Goal: Use online tool/utility: Utilize a website feature to perform a specific function

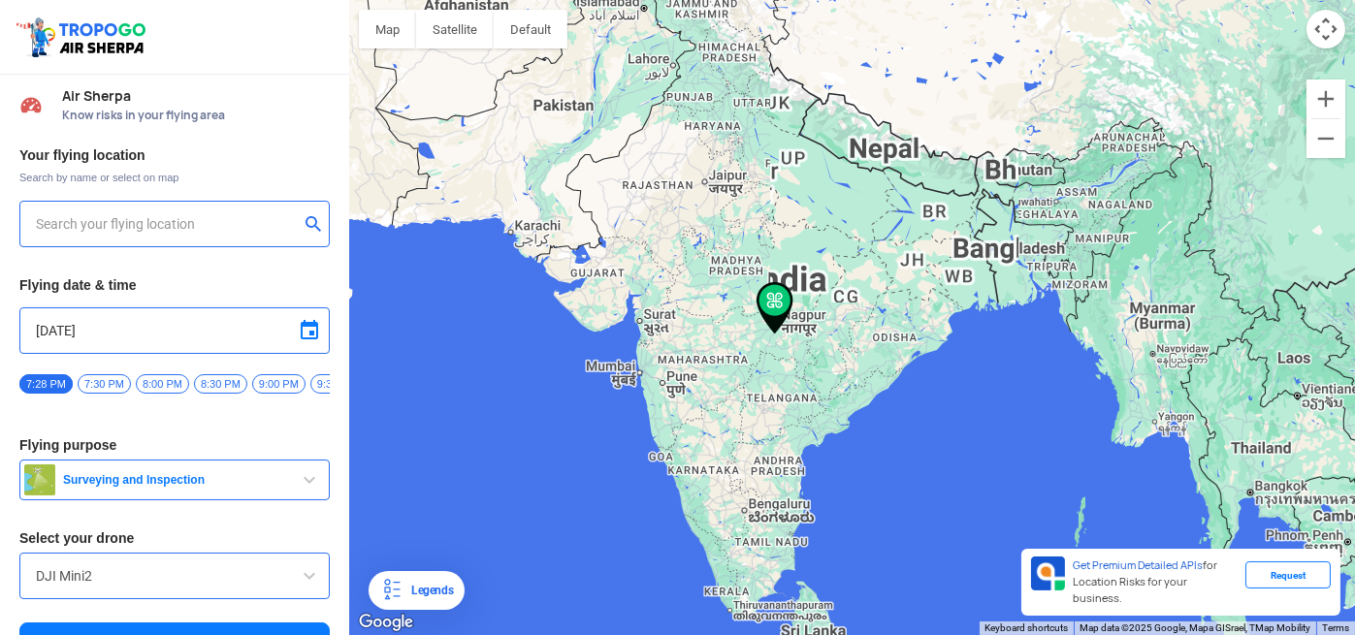
type input "[STREET_ADDRESS]"
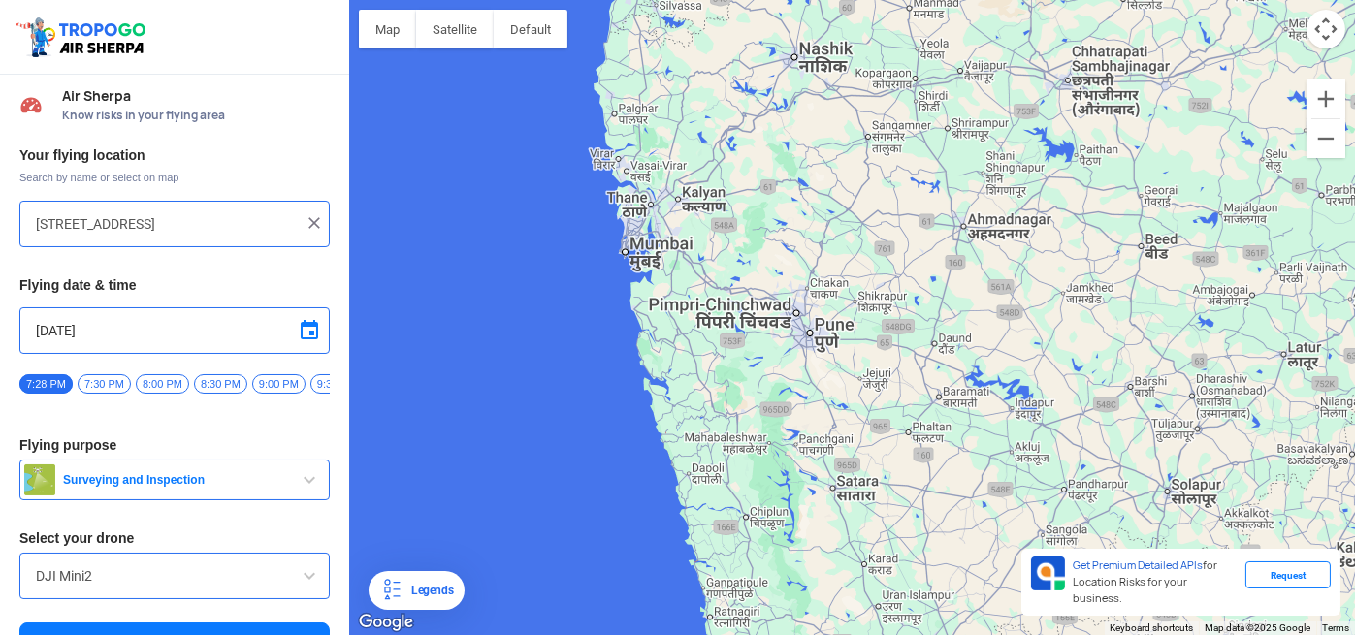
drag, startPoint x: 566, startPoint y: 339, endPoint x: 770, endPoint y: 367, distance: 205.5
click at [770, 367] on div "To navigate, press the arrow keys." at bounding box center [852, 317] width 1006 height 635
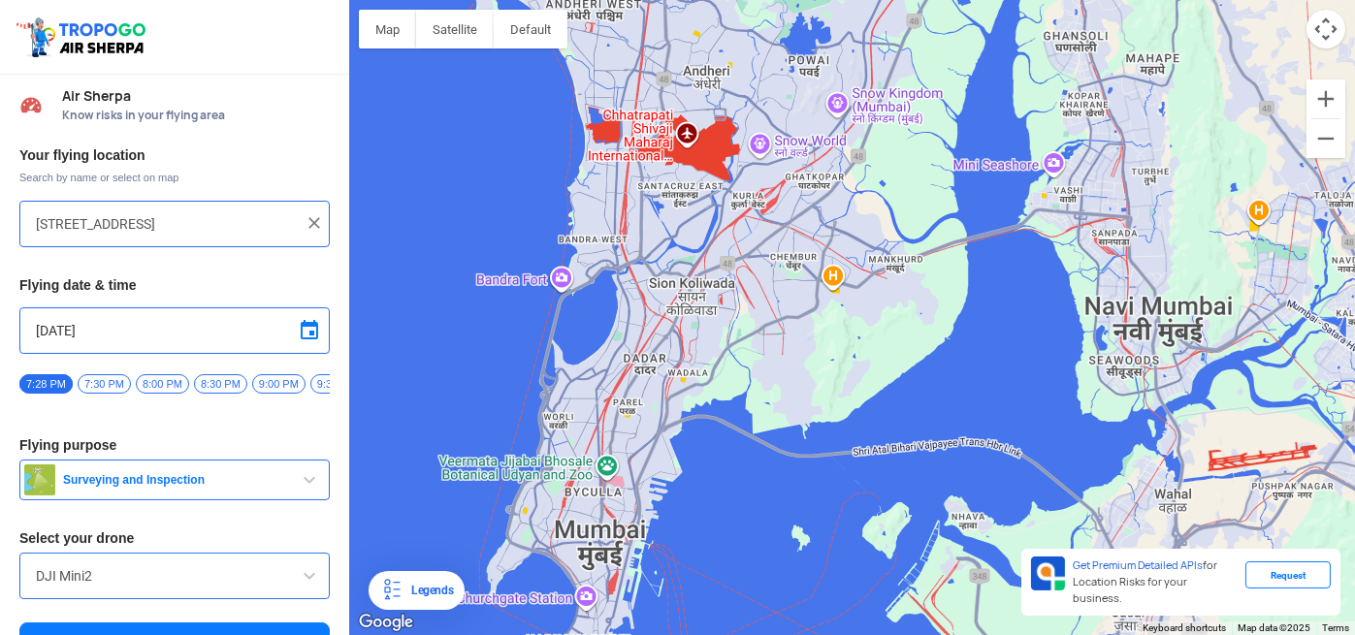
drag, startPoint x: 718, startPoint y: 177, endPoint x: 747, endPoint y: 262, distance: 90.2
click at [747, 262] on div "To navigate, press the arrow keys." at bounding box center [852, 317] width 1006 height 635
drag, startPoint x: 179, startPoint y: 484, endPoint x: 178, endPoint y: 355, distance: 129.0
click at [178, 355] on div "Your flying location Search by name or select on map [STREET_ADDRESS] Flying da…" at bounding box center [174, 406] width 349 height 538
click at [301, 583] on span at bounding box center [309, 575] width 23 height 23
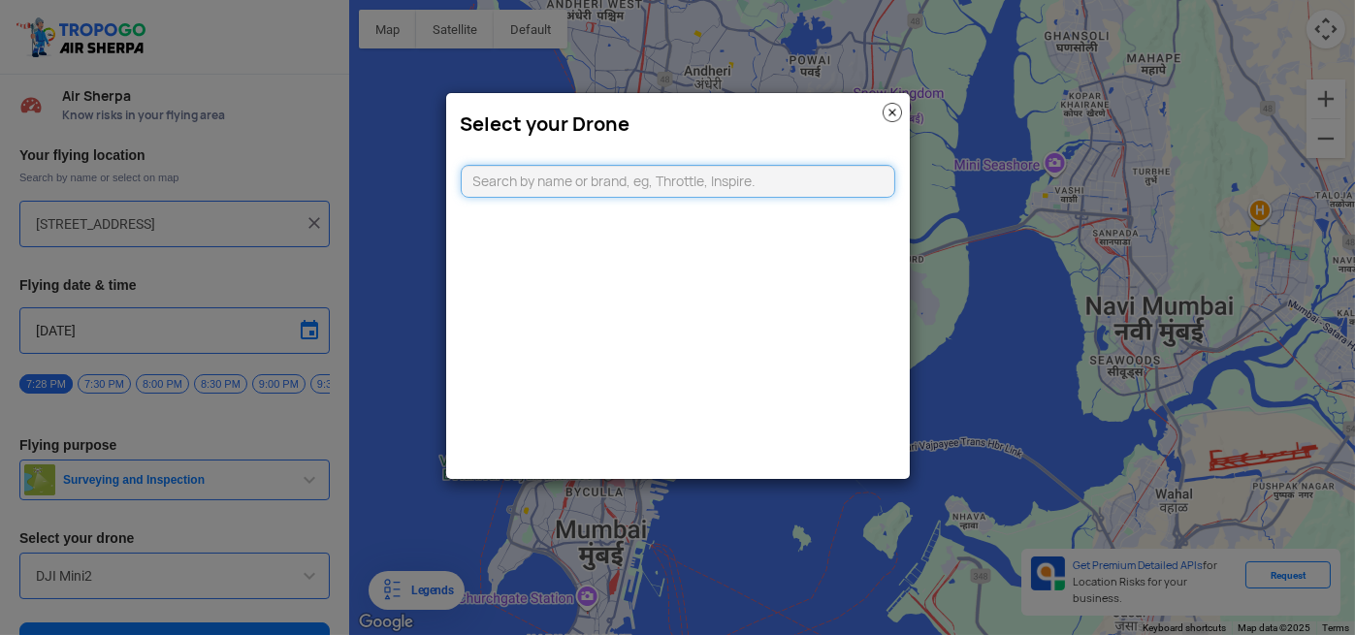
click at [559, 184] on input "text" at bounding box center [678, 181] width 435 height 33
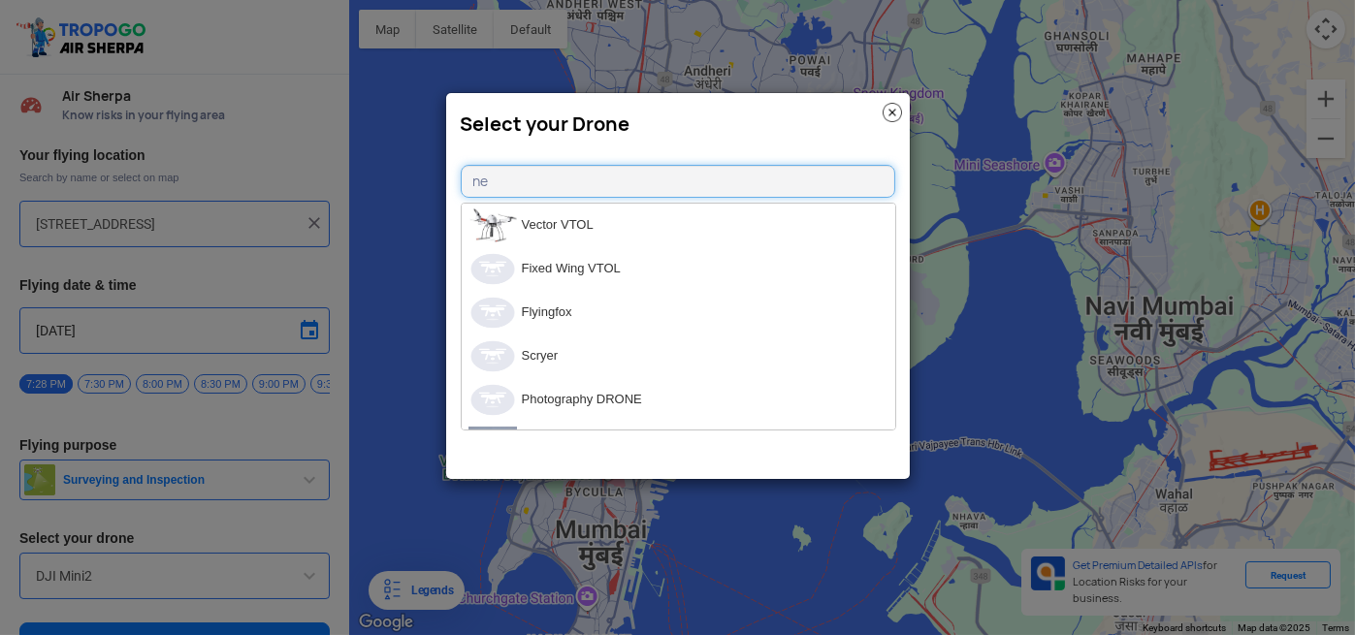
type input "n"
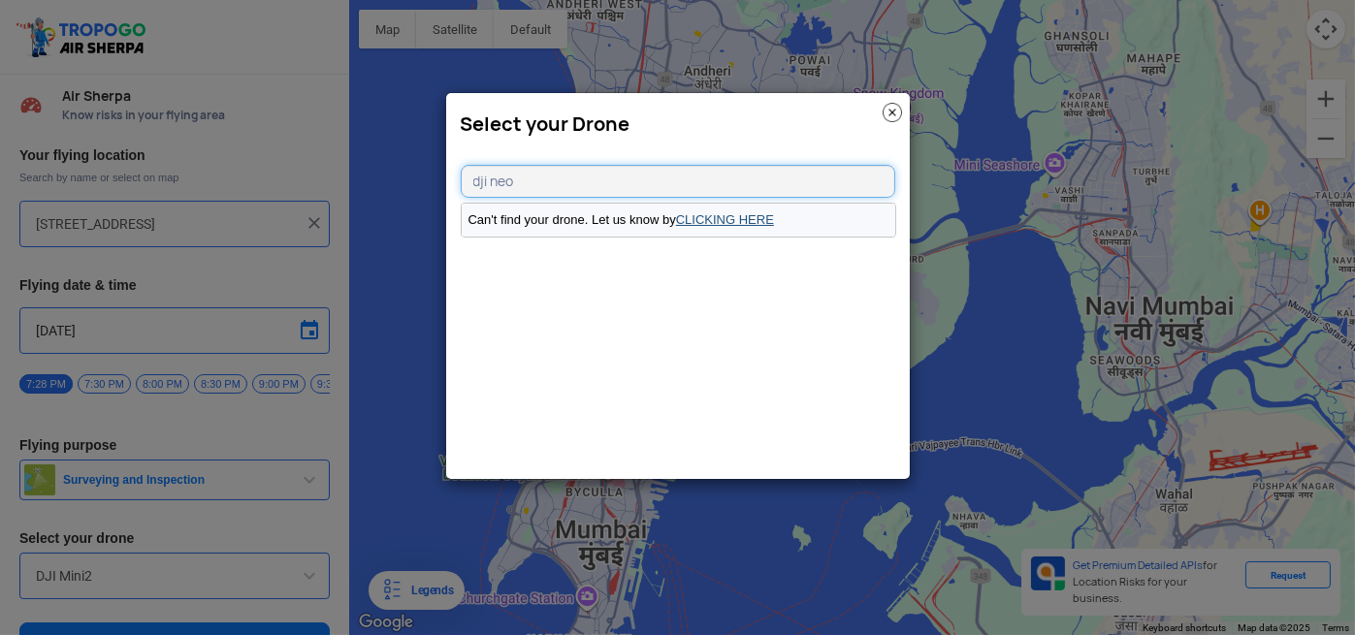
type input "dji neo"
click at [726, 217] on link "CLICKING HERE" at bounding box center [725, 219] width 98 height 15
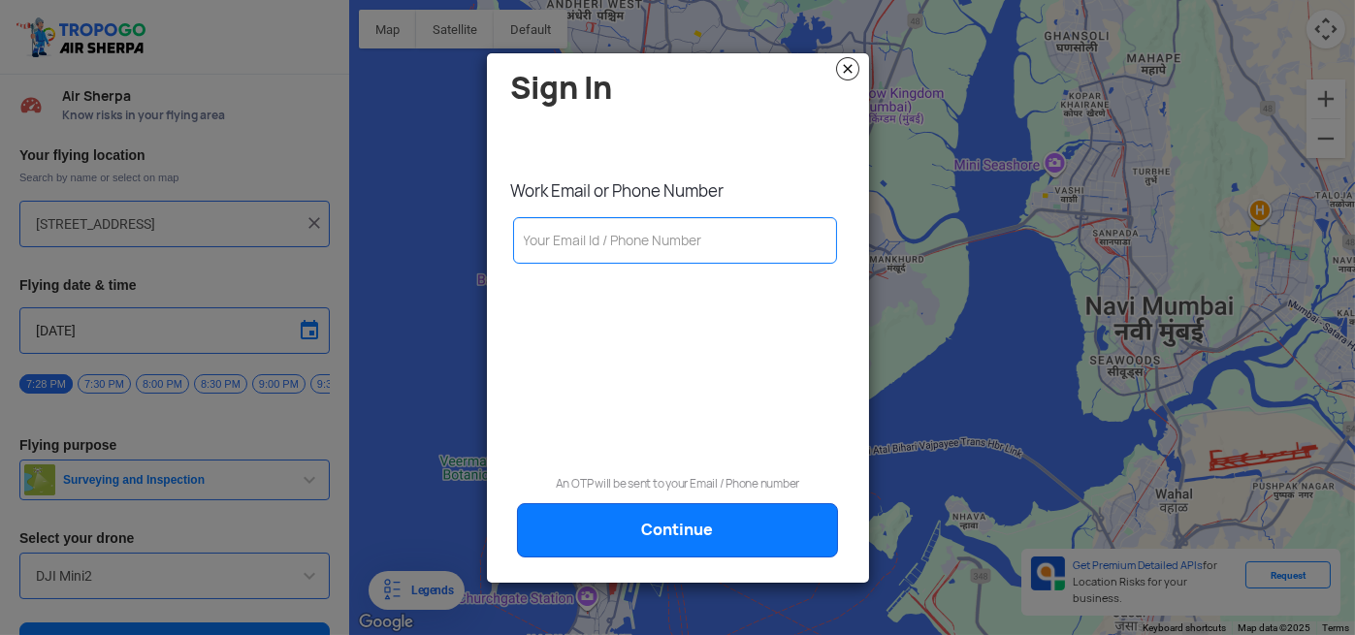
click at [846, 68] on img at bounding box center [847, 68] width 23 height 23
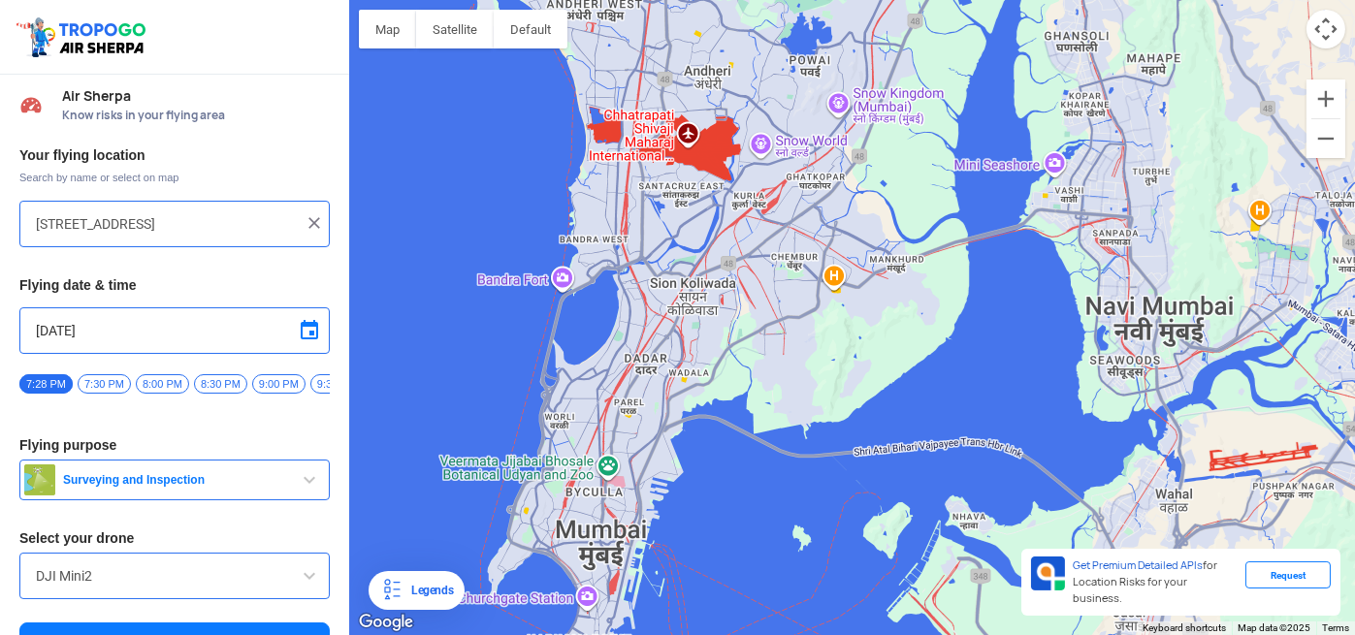
click at [310, 583] on span at bounding box center [309, 575] width 23 height 23
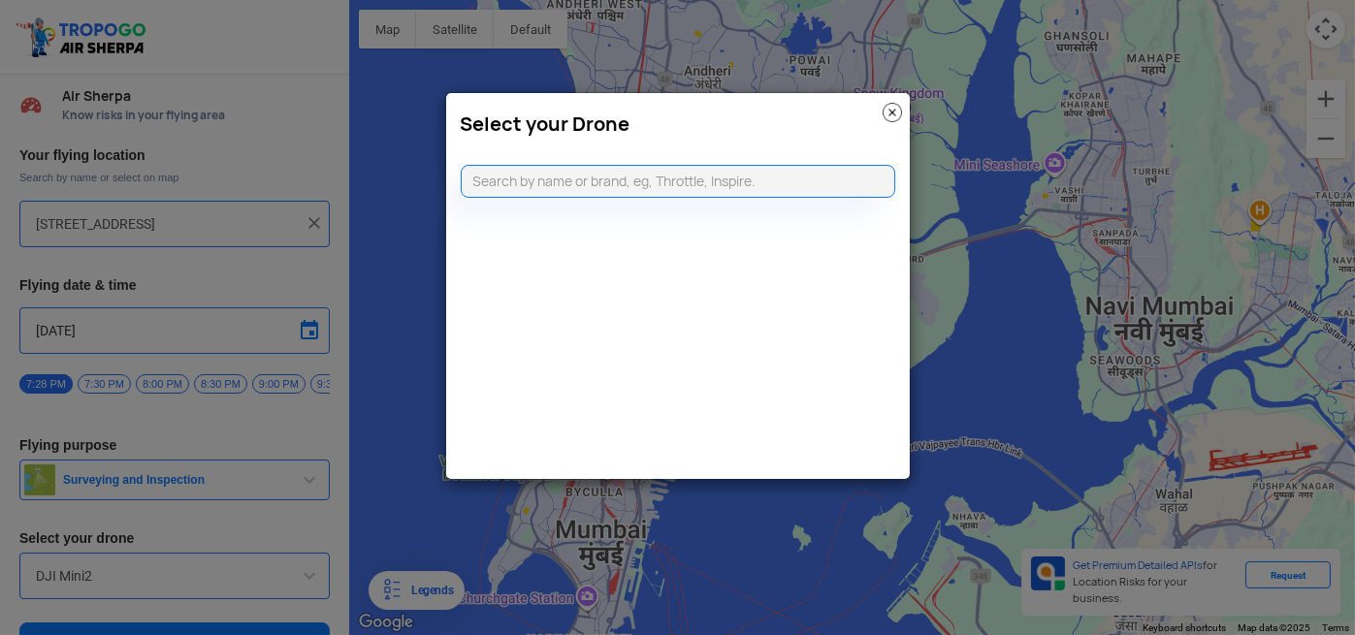
click at [893, 112] on img at bounding box center [892, 112] width 19 height 19
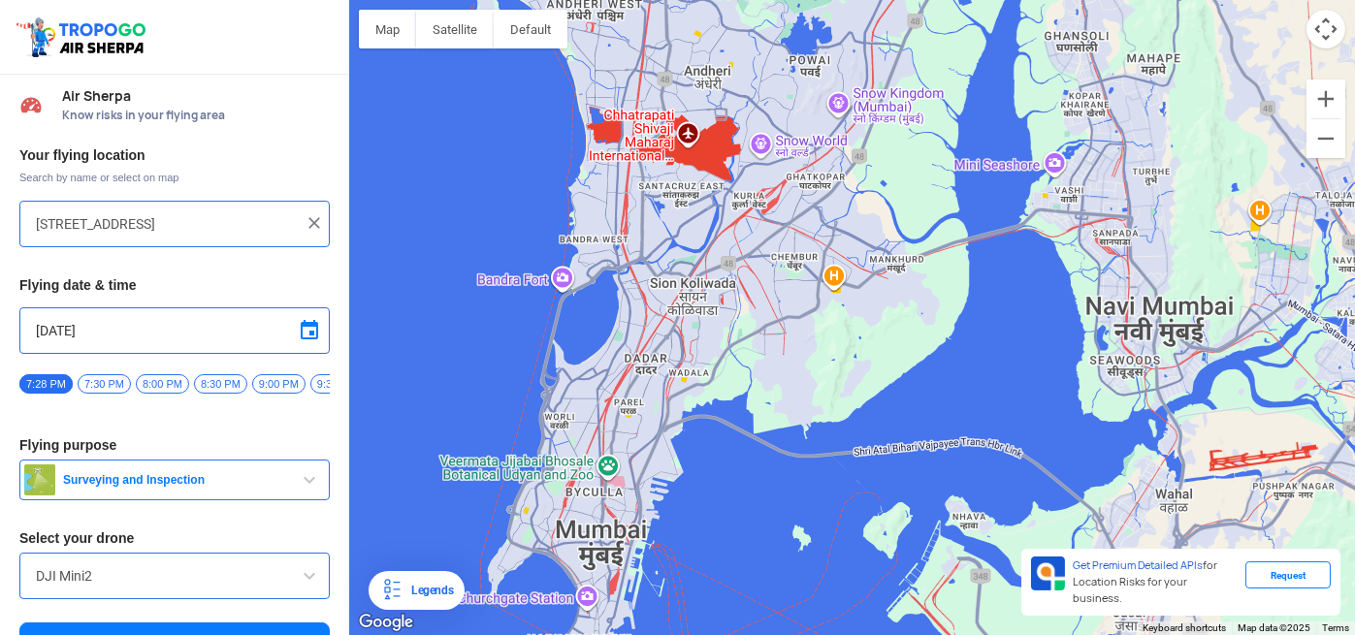
scroll to position [45, 0]
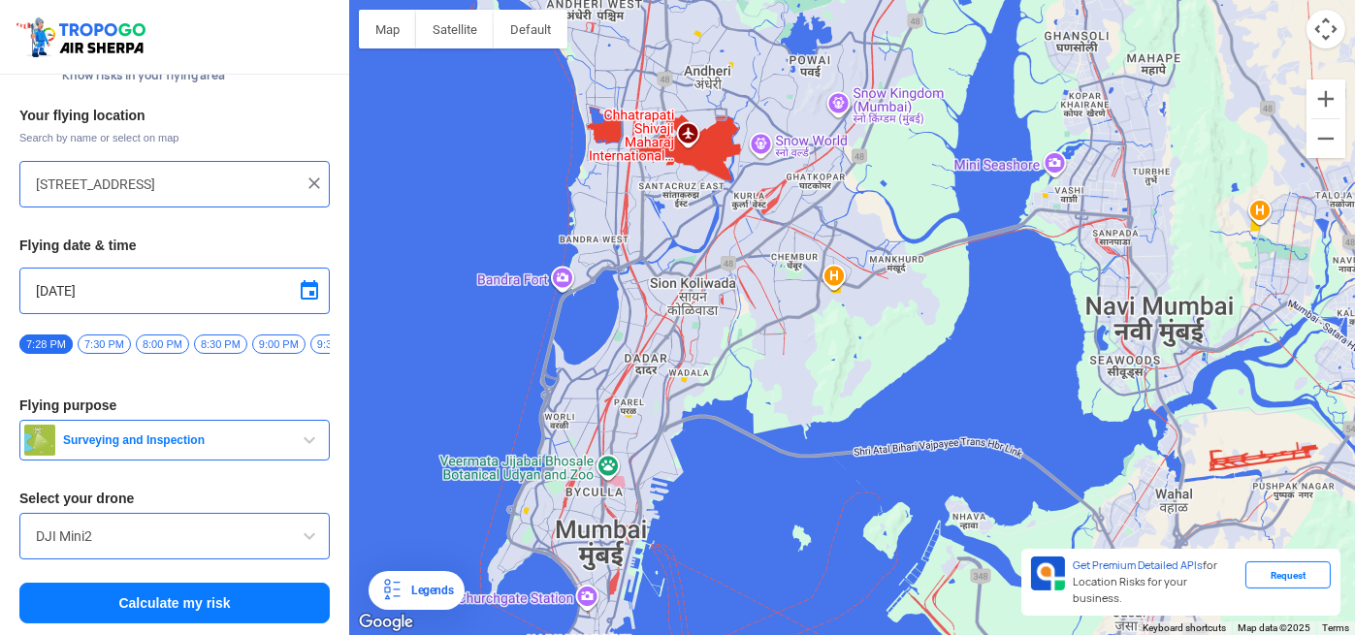
click at [300, 433] on span "button" at bounding box center [309, 440] width 23 height 23
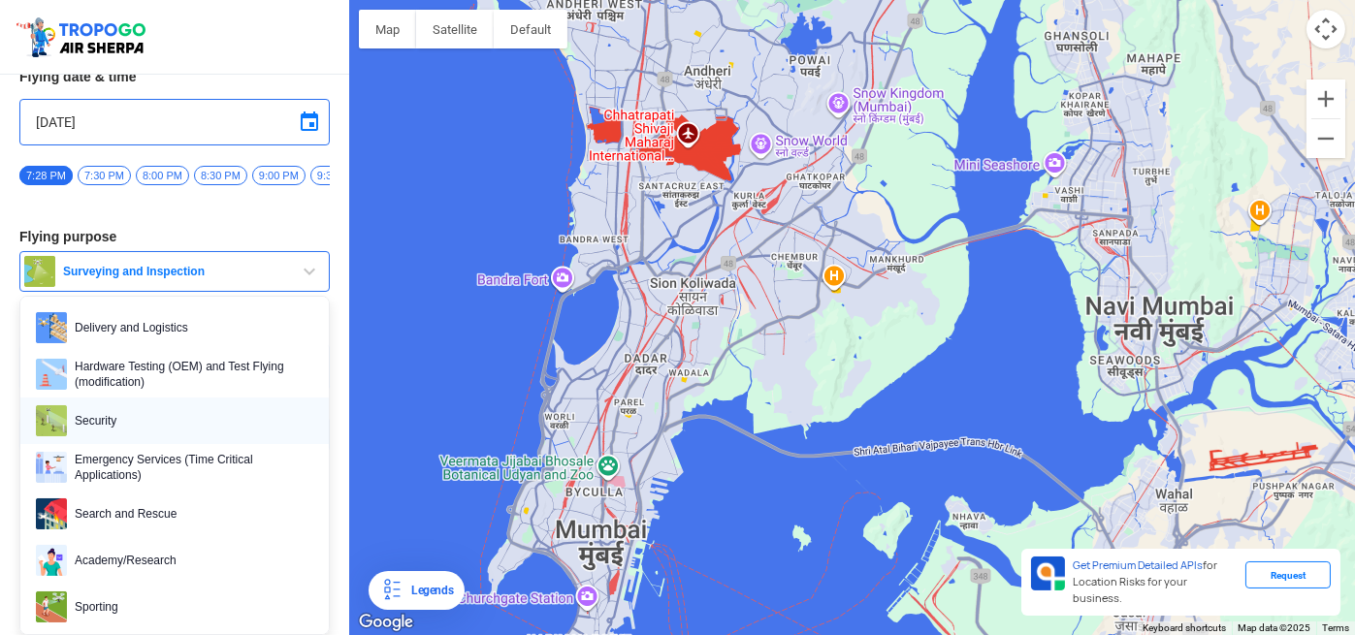
scroll to position [297, 0]
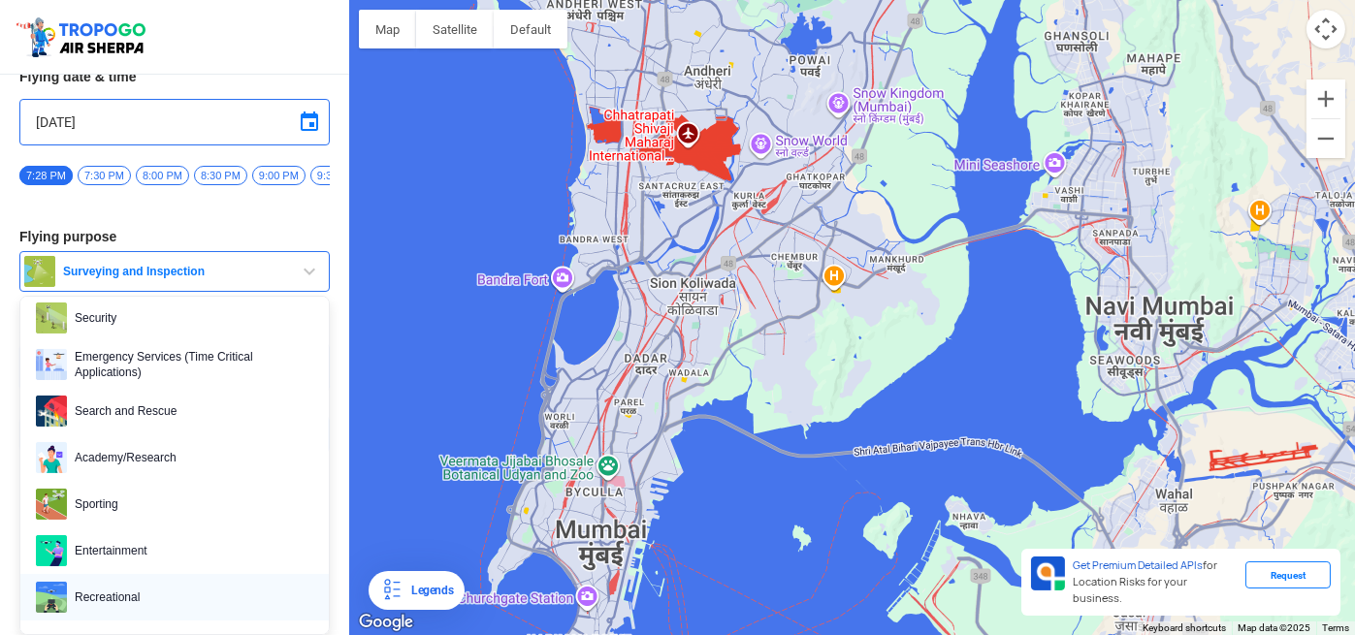
click at [101, 591] on span "Recreational" at bounding box center [190, 597] width 246 height 31
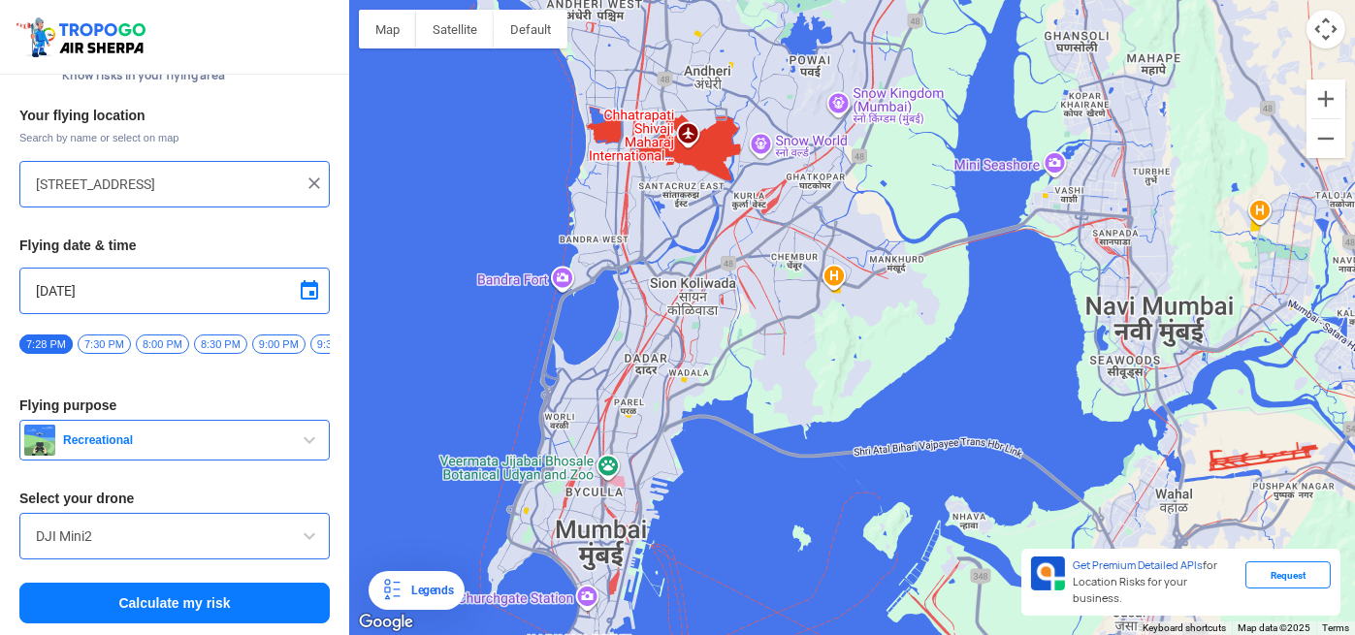
scroll to position [45, 0]
click at [306, 533] on span at bounding box center [309, 536] width 23 height 23
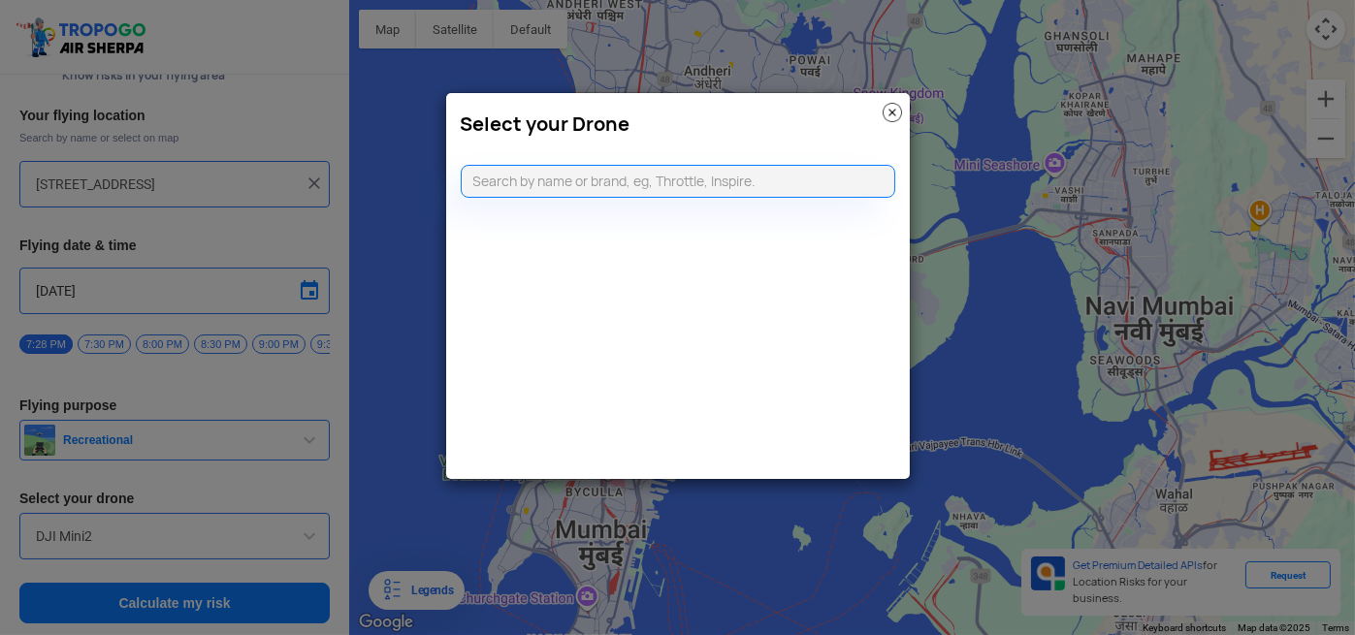
click at [893, 115] on img at bounding box center [892, 112] width 19 height 19
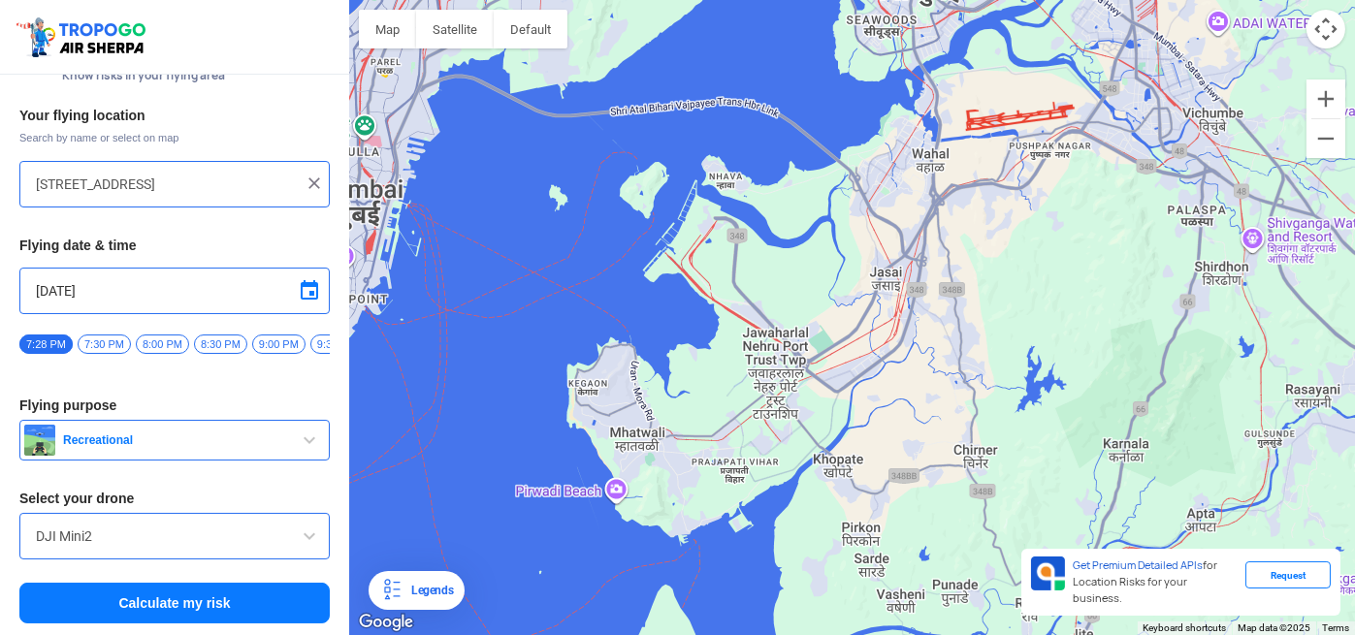
drag, startPoint x: 863, startPoint y: 532, endPoint x: 858, endPoint y: 330, distance: 201.8
click at [858, 330] on div "To navigate, press the arrow keys." at bounding box center [852, 317] width 1006 height 635
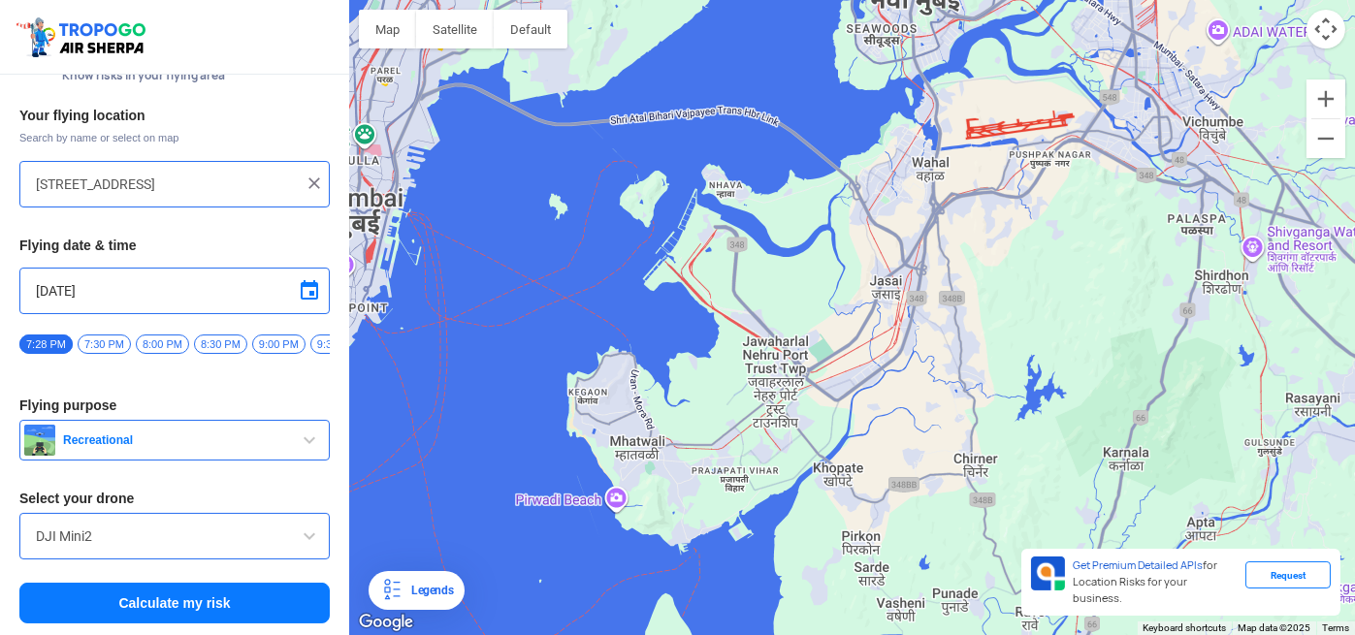
drag, startPoint x: 600, startPoint y: 199, endPoint x: 600, endPoint y: 213, distance: 14.5
click at [600, 213] on div "To navigate, press the arrow keys." at bounding box center [852, 317] width 1006 height 635
